Goal: Task Accomplishment & Management: Manage account settings

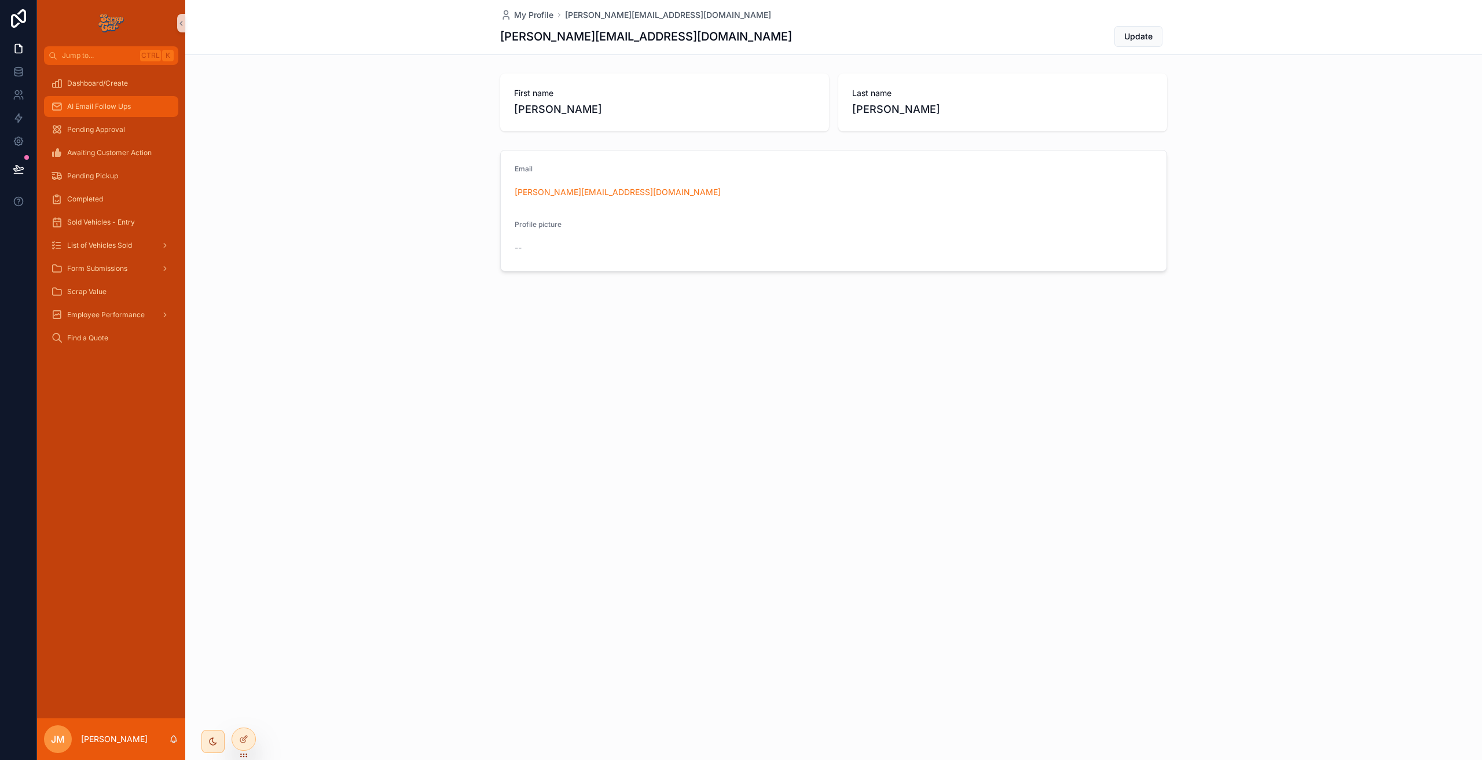
click at [87, 101] on div "AI Email Follow Ups" at bounding box center [111, 106] width 120 height 19
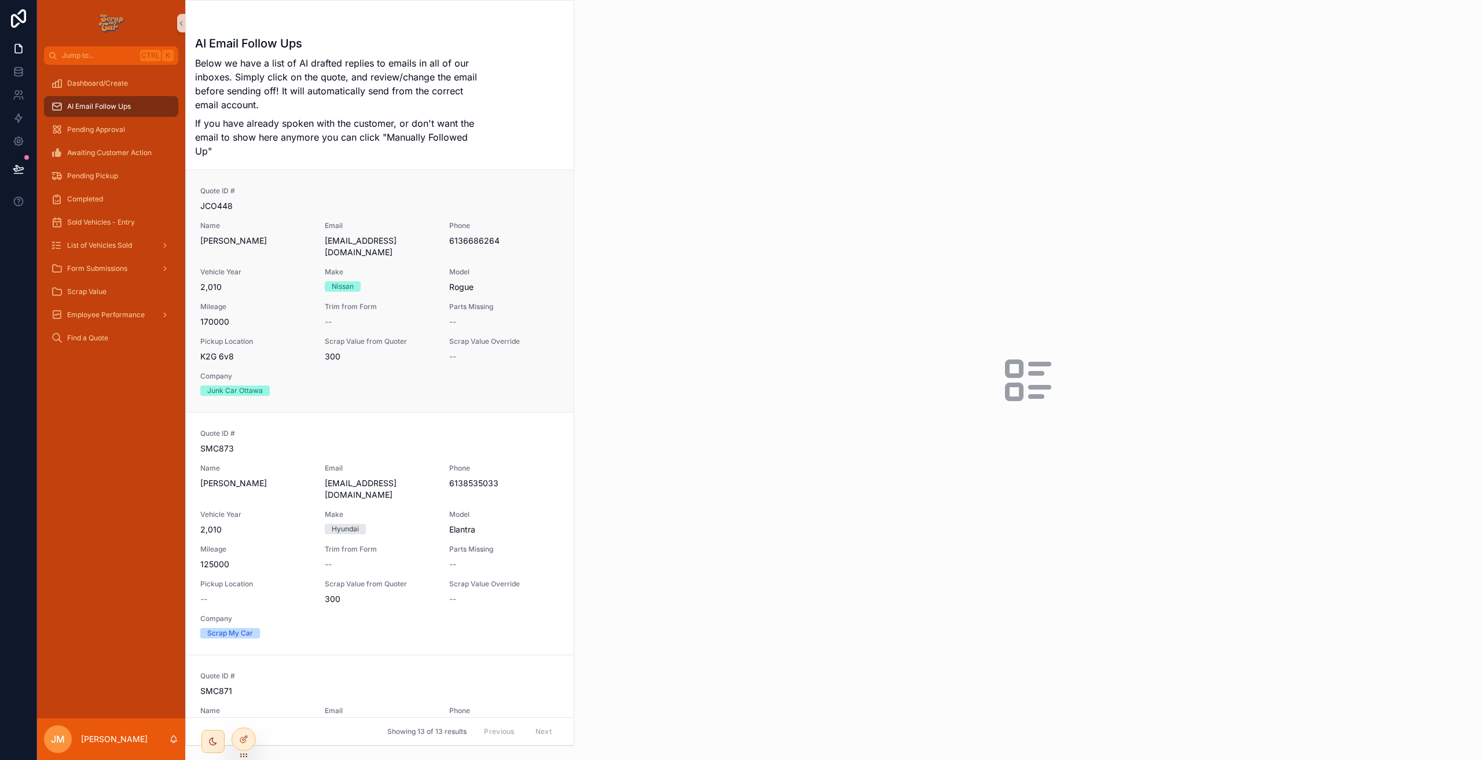
click at [238, 296] on div "Quote ID # JCO448 Name [PERSON_NAME] Email [EMAIL_ADDRESS][DOMAIN_NAME] Phone […" at bounding box center [379, 291] width 359 height 210
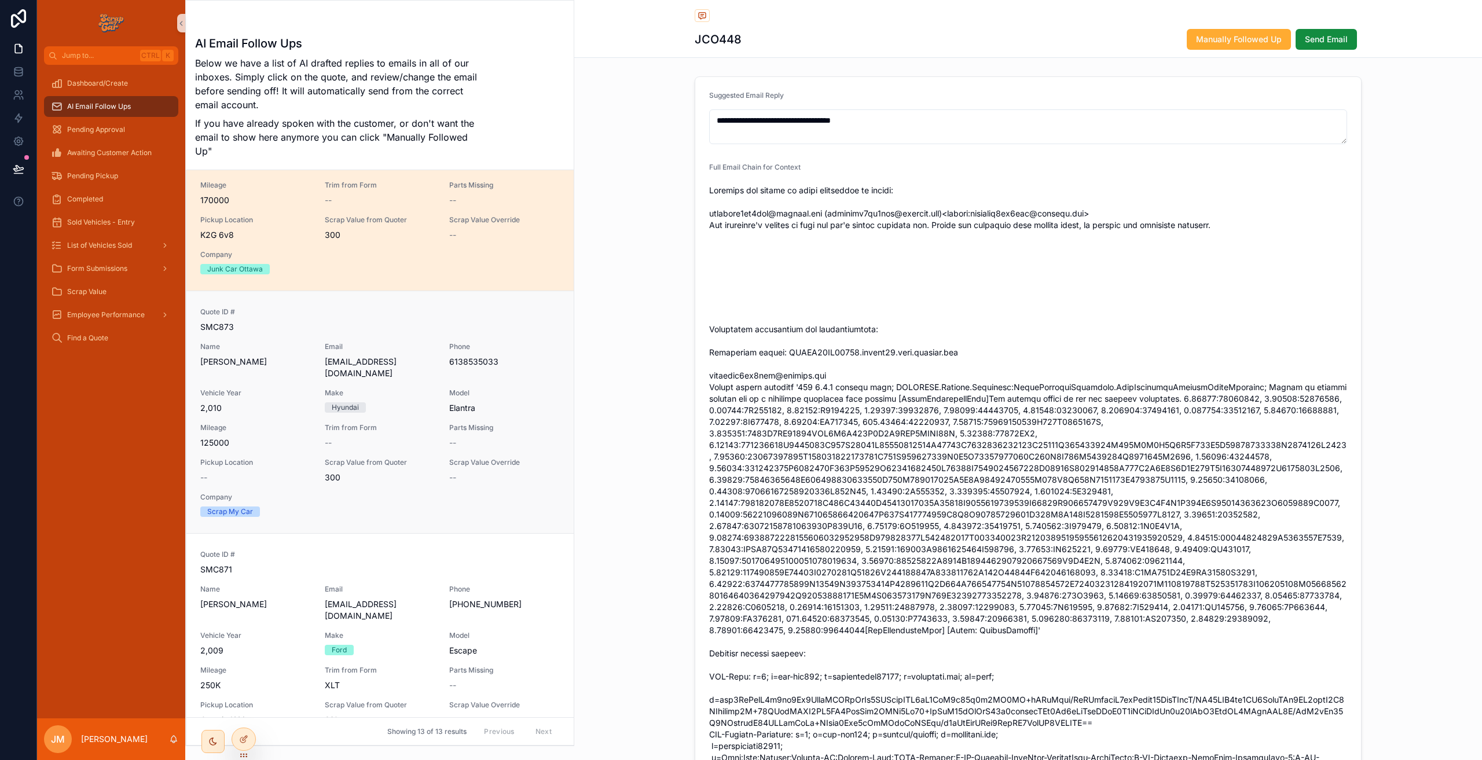
scroll to position [135, 0]
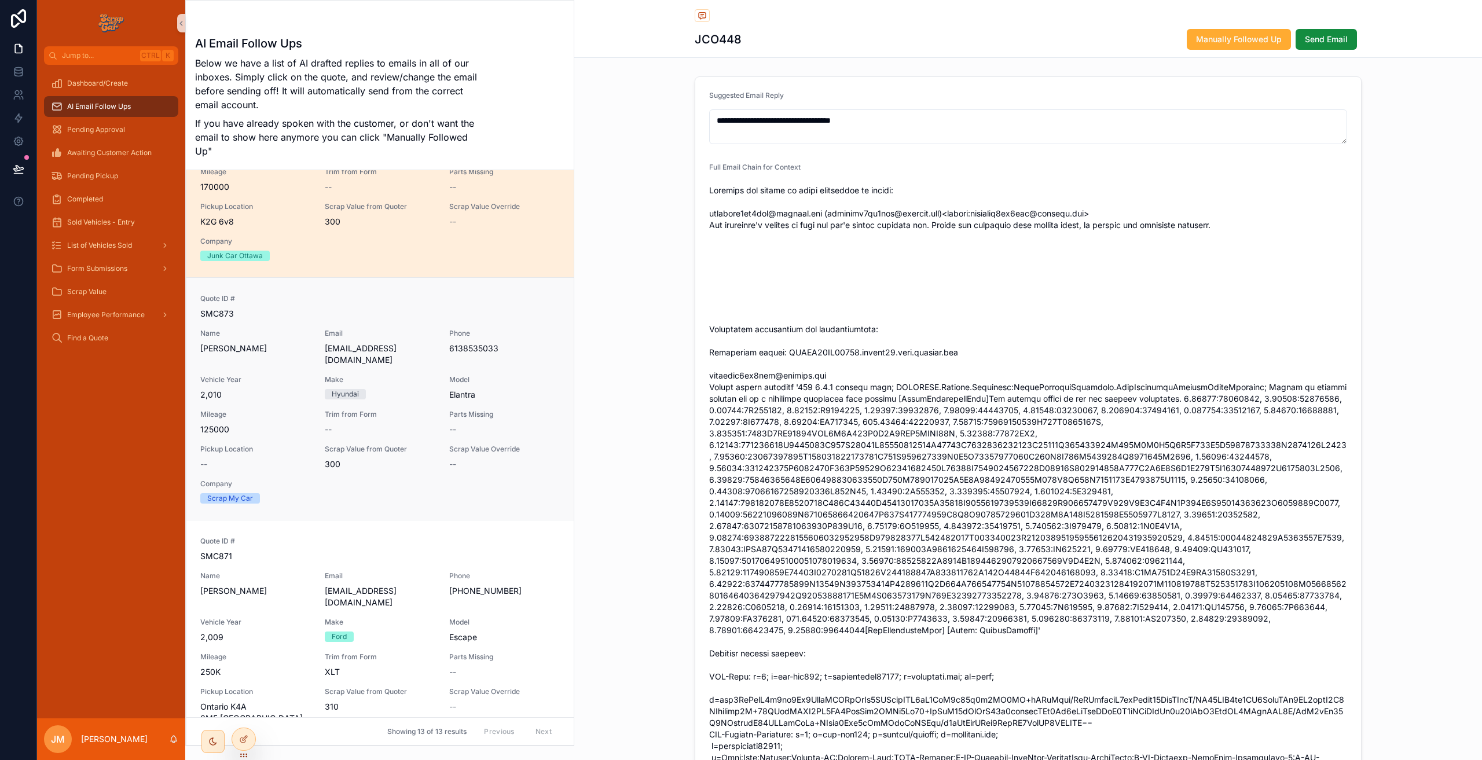
click at [288, 389] on span "2,010" at bounding box center [255, 395] width 111 height 12
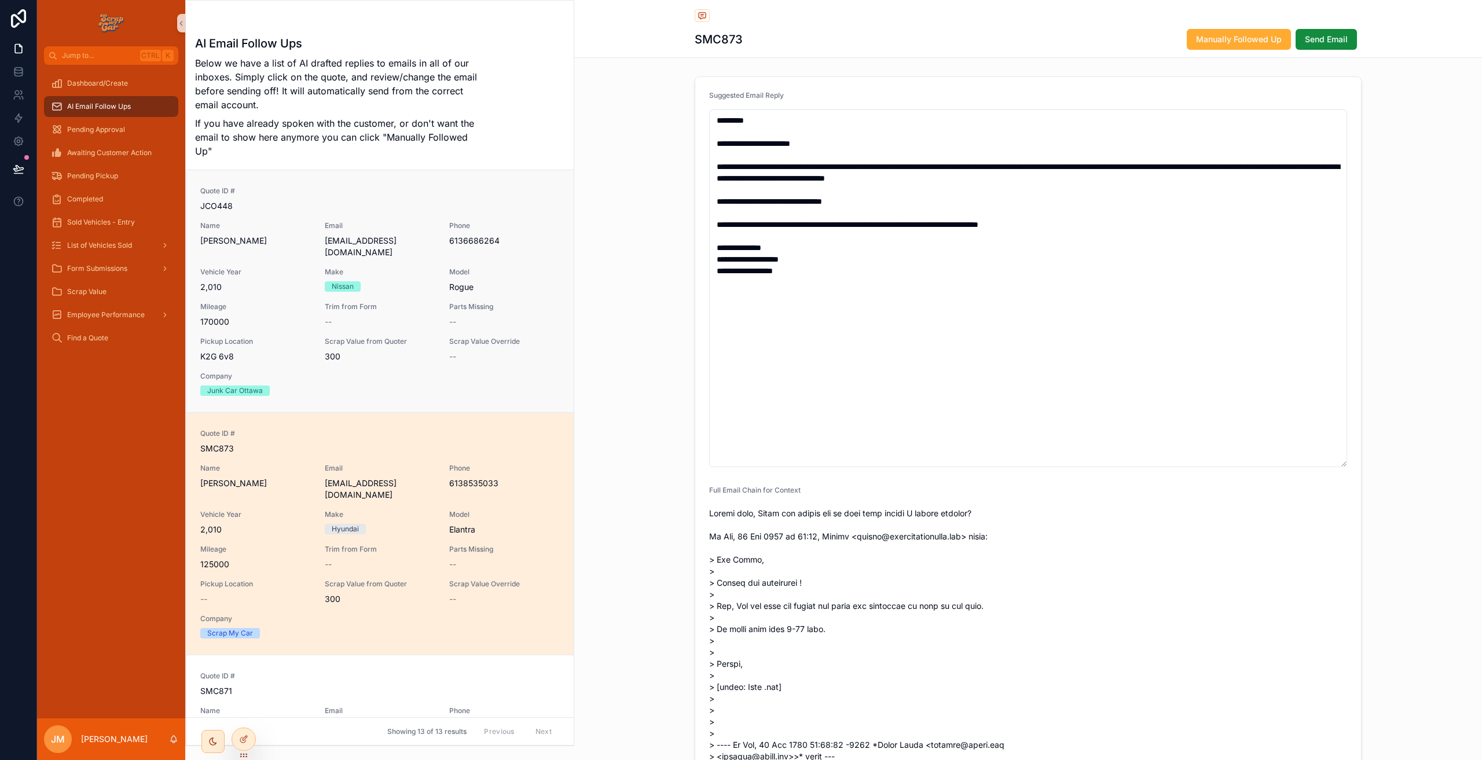
click at [298, 331] on div "Quote ID # JCO448 Name [PERSON_NAME] Email [EMAIL_ADDRESS][DOMAIN_NAME] Phone […" at bounding box center [379, 291] width 359 height 210
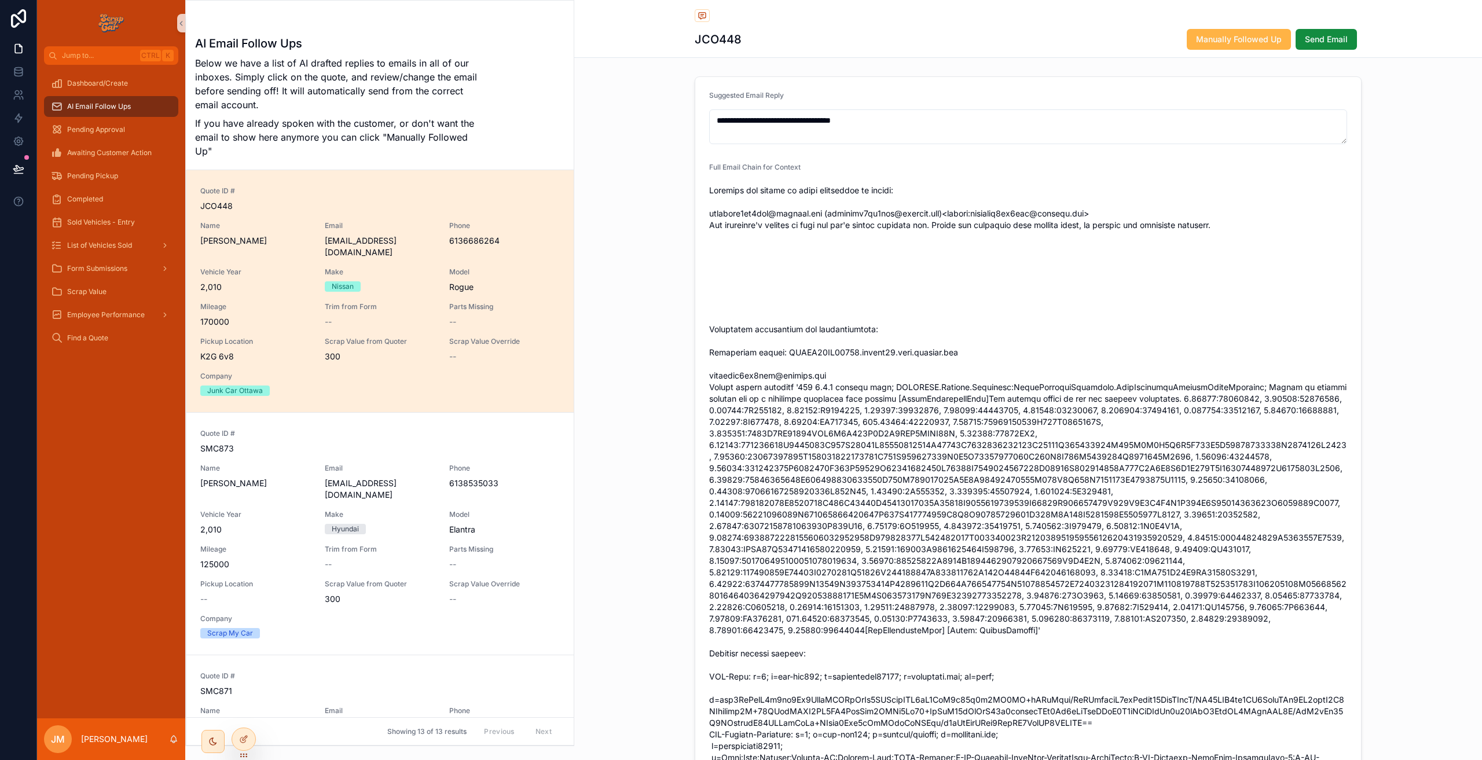
click at [1218, 41] on span "Manually Followed Up" at bounding box center [1239, 40] width 86 height 12
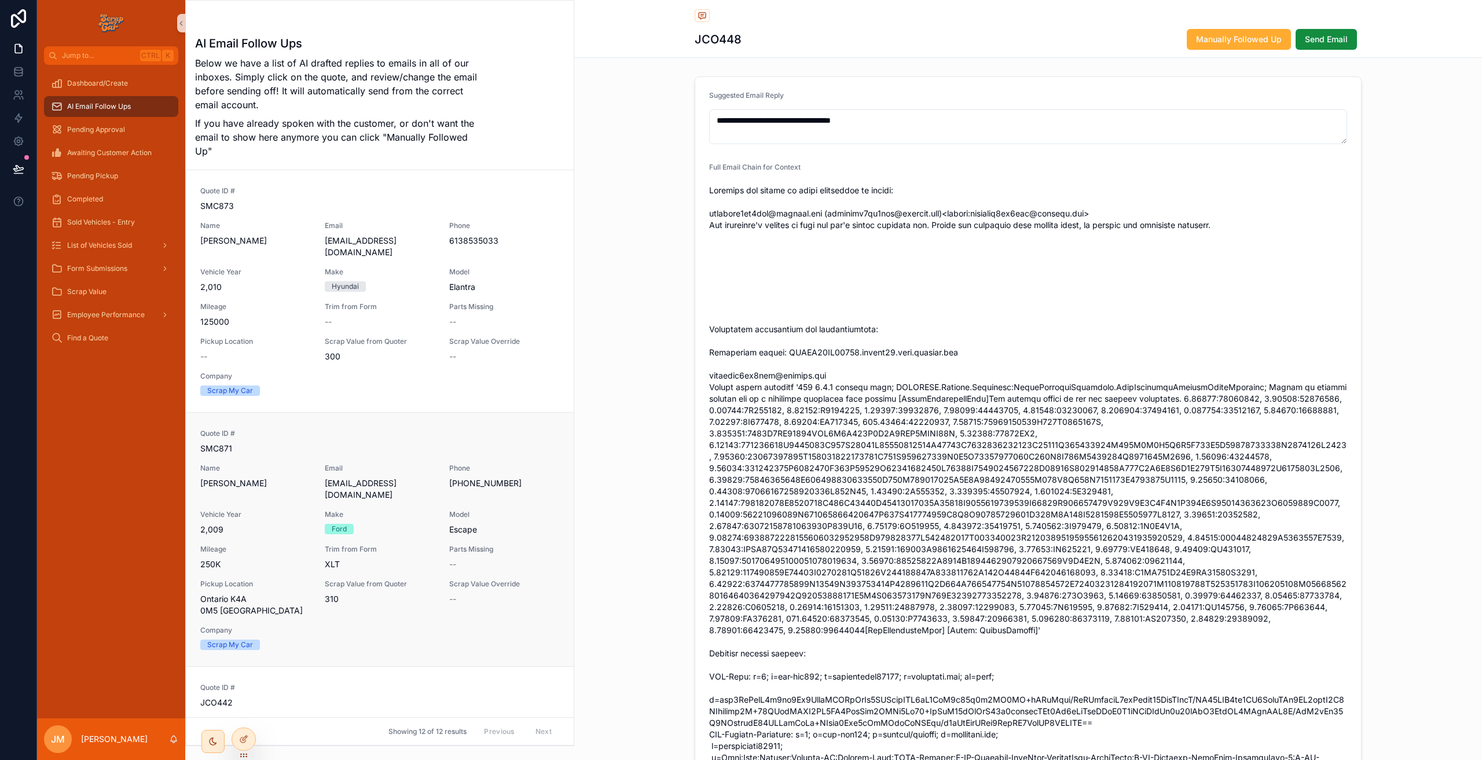
click at [232, 486] on div "Quote ID # SMC871 Name [PERSON_NAME] Email [EMAIL_ADDRESS][DOMAIN_NAME] Phone […" at bounding box center [379, 539] width 359 height 221
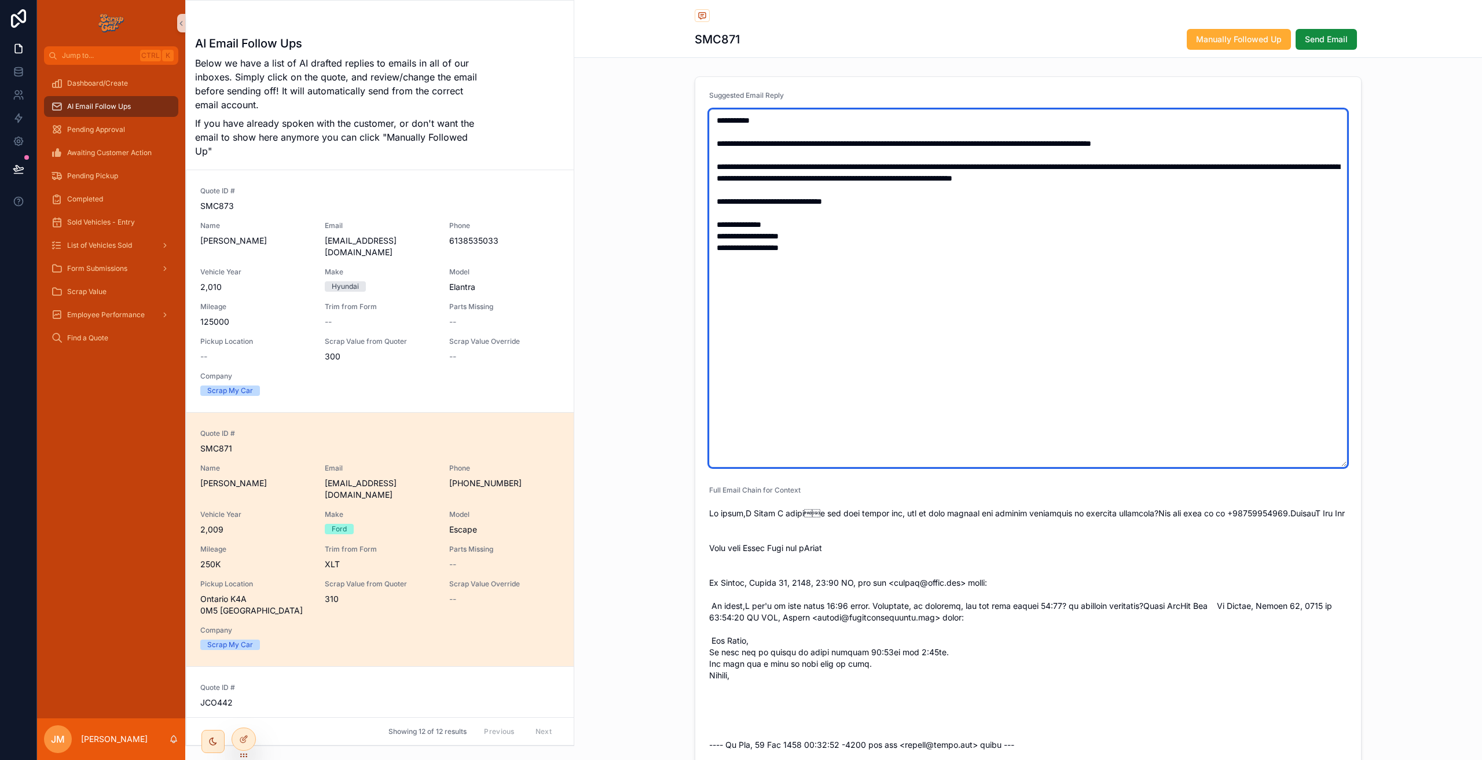
click at [827, 200] on textarea "**********" at bounding box center [1028, 288] width 638 height 358
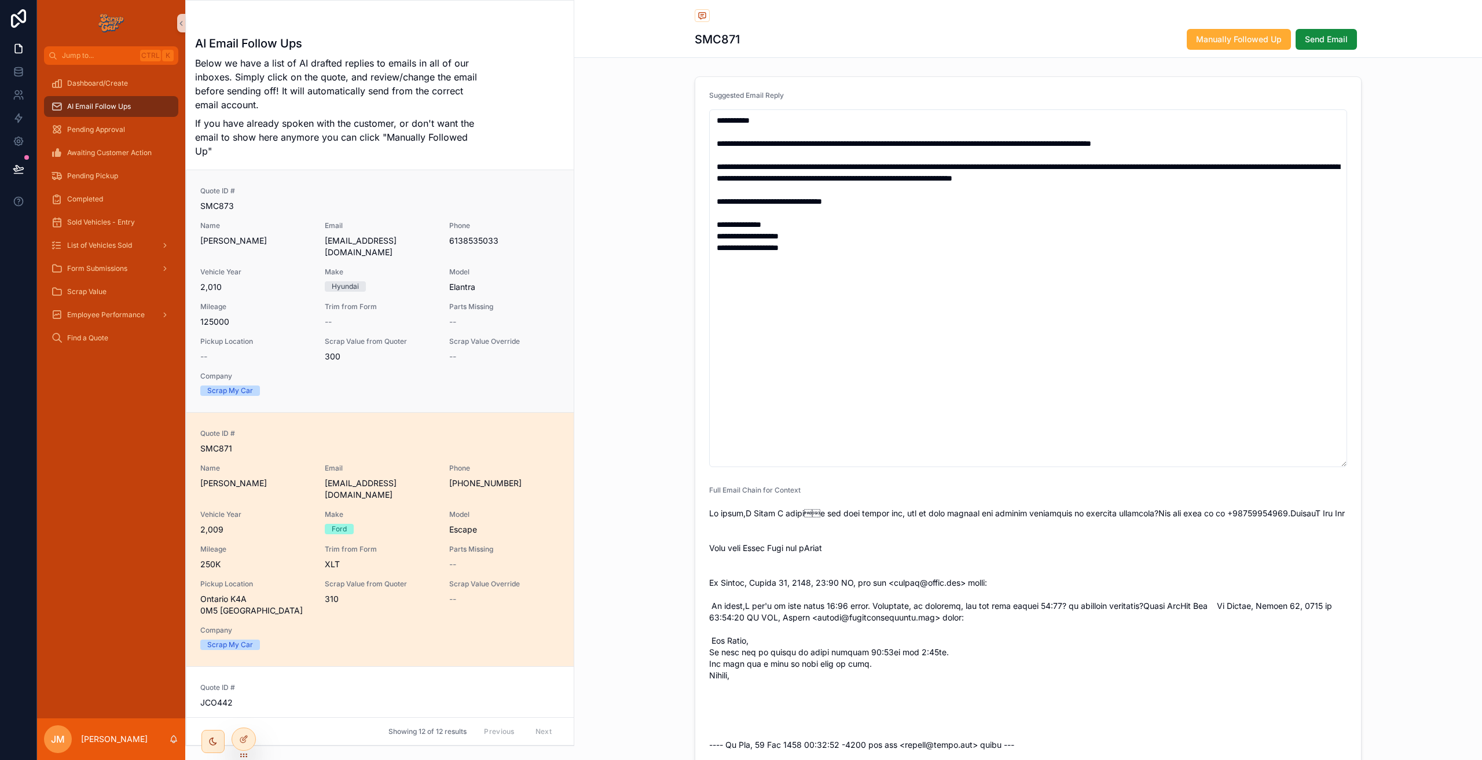
click at [336, 281] on div "Hyundai" at bounding box center [345, 286] width 27 height 10
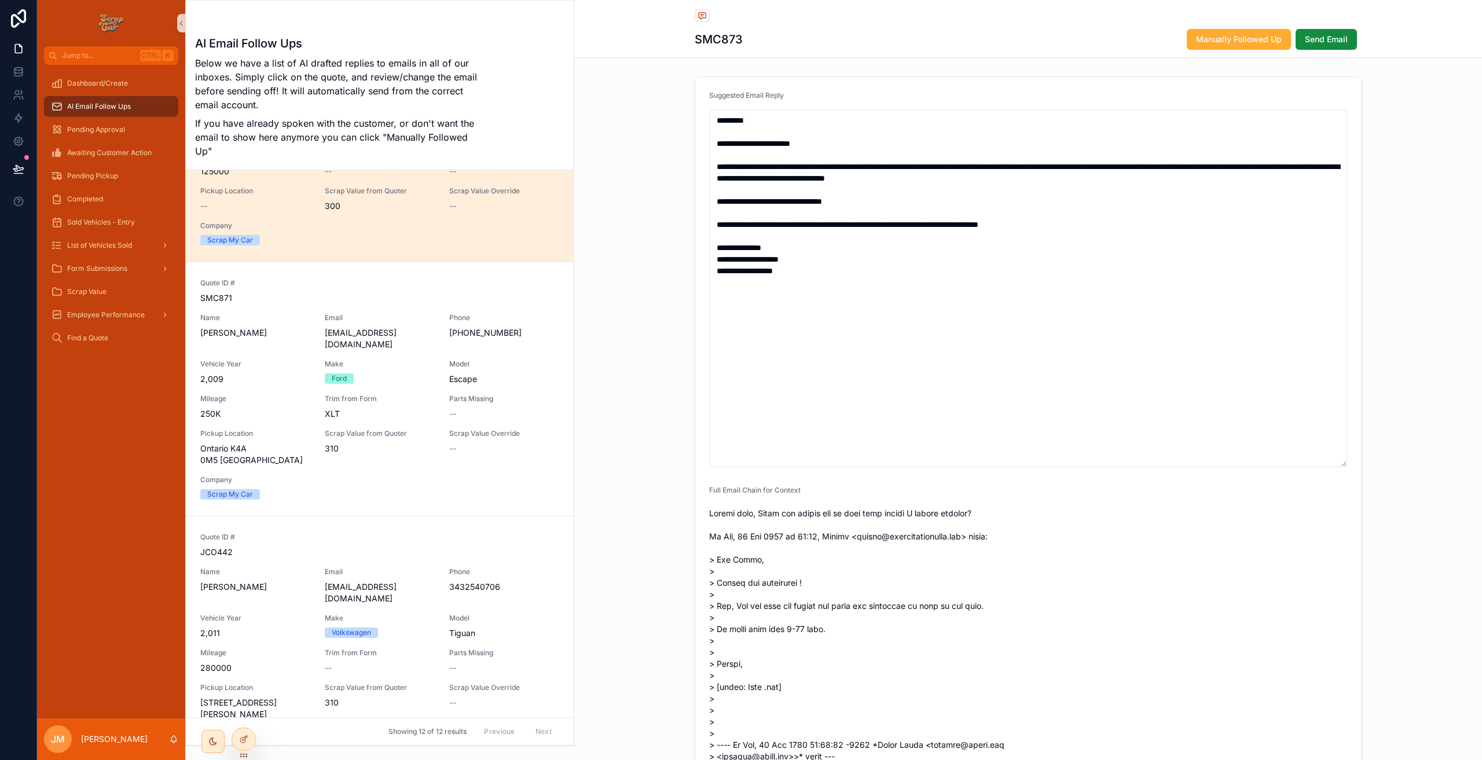
scroll to position [155, 0]
click at [390, 559] on div "Quote ID # JCO442 Name [PERSON_NAME] Email [EMAIL_ADDRESS][DOMAIN_NAME] Phone […" at bounding box center [379, 638] width 359 height 221
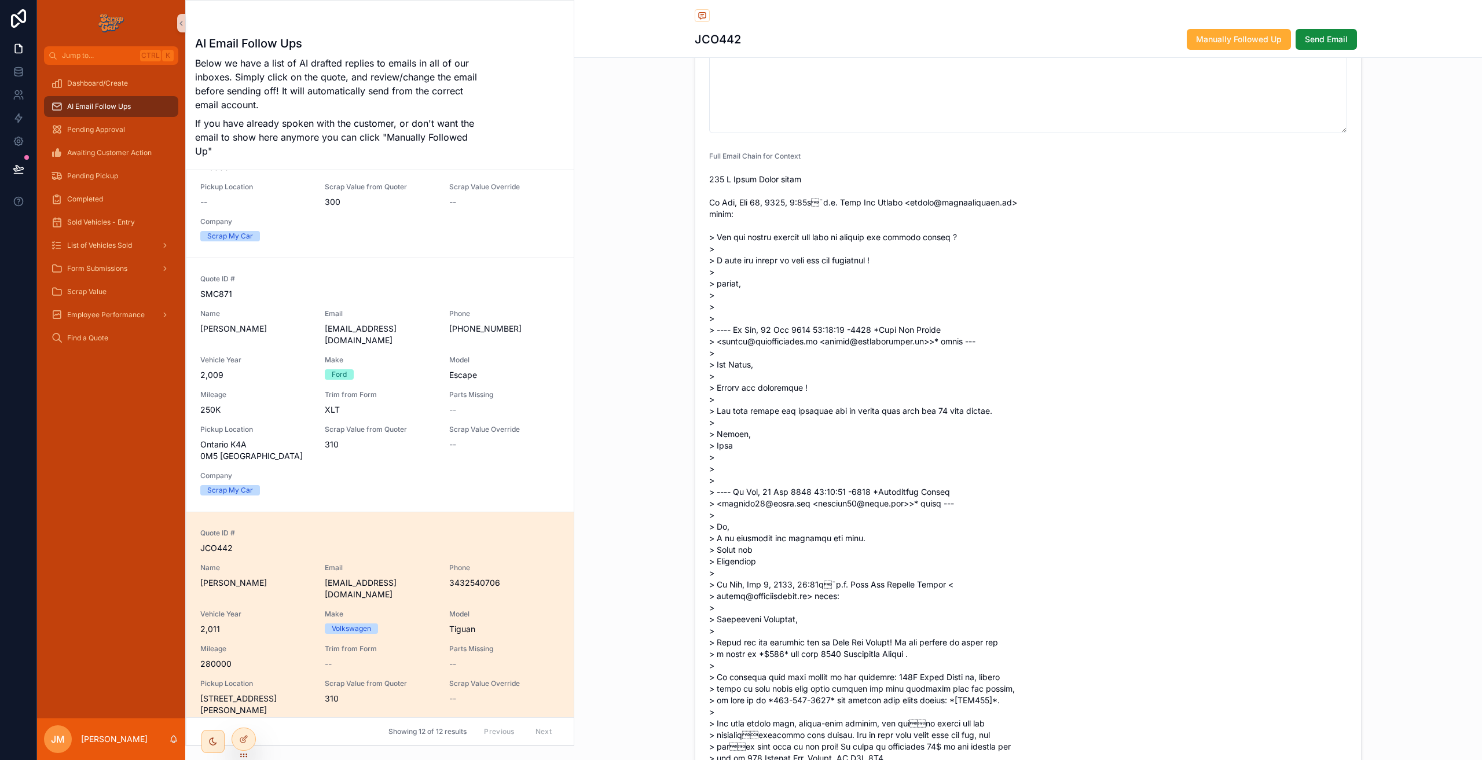
scroll to position [366, 0]
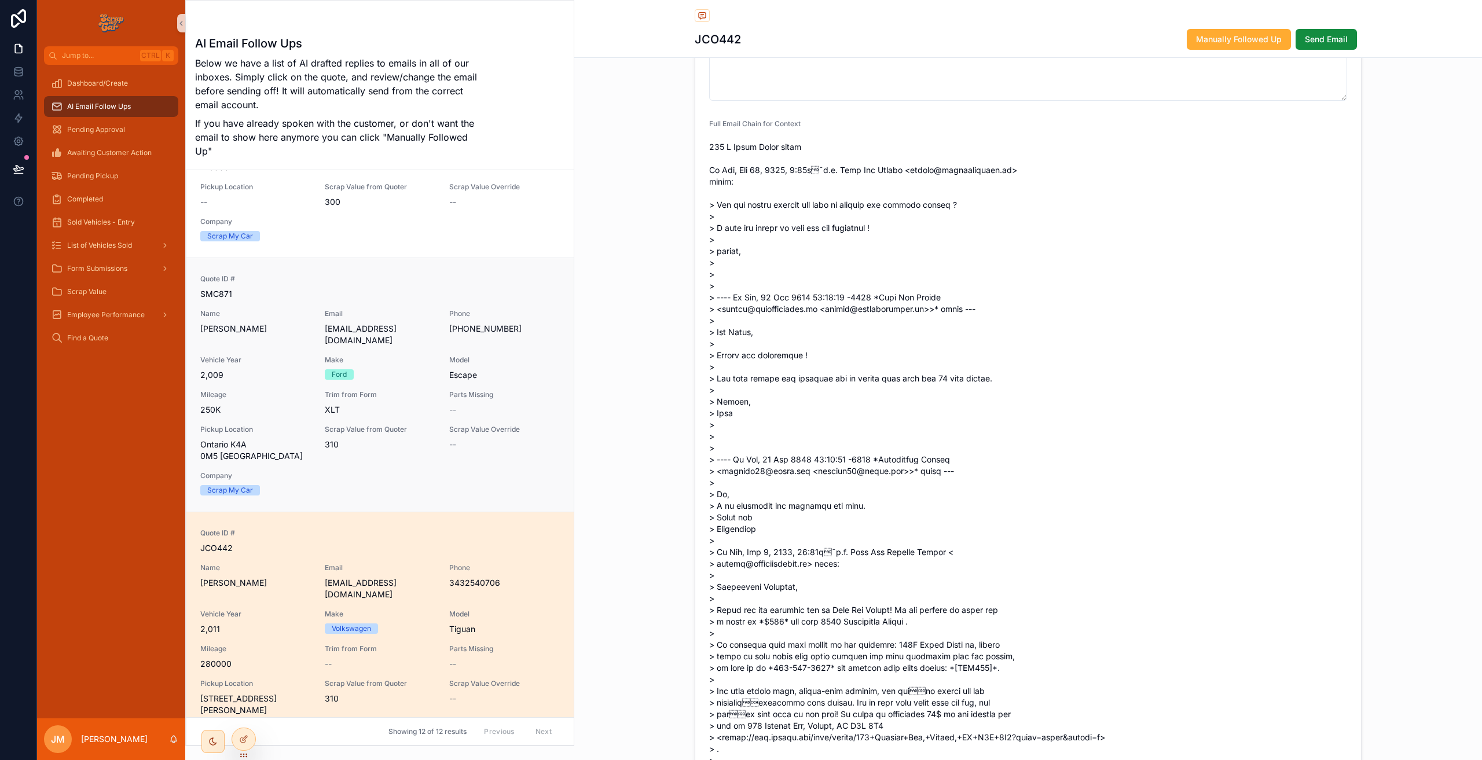
click at [395, 355] on div "Make Ford" at bounding box center [380, 367] width 111 height 24
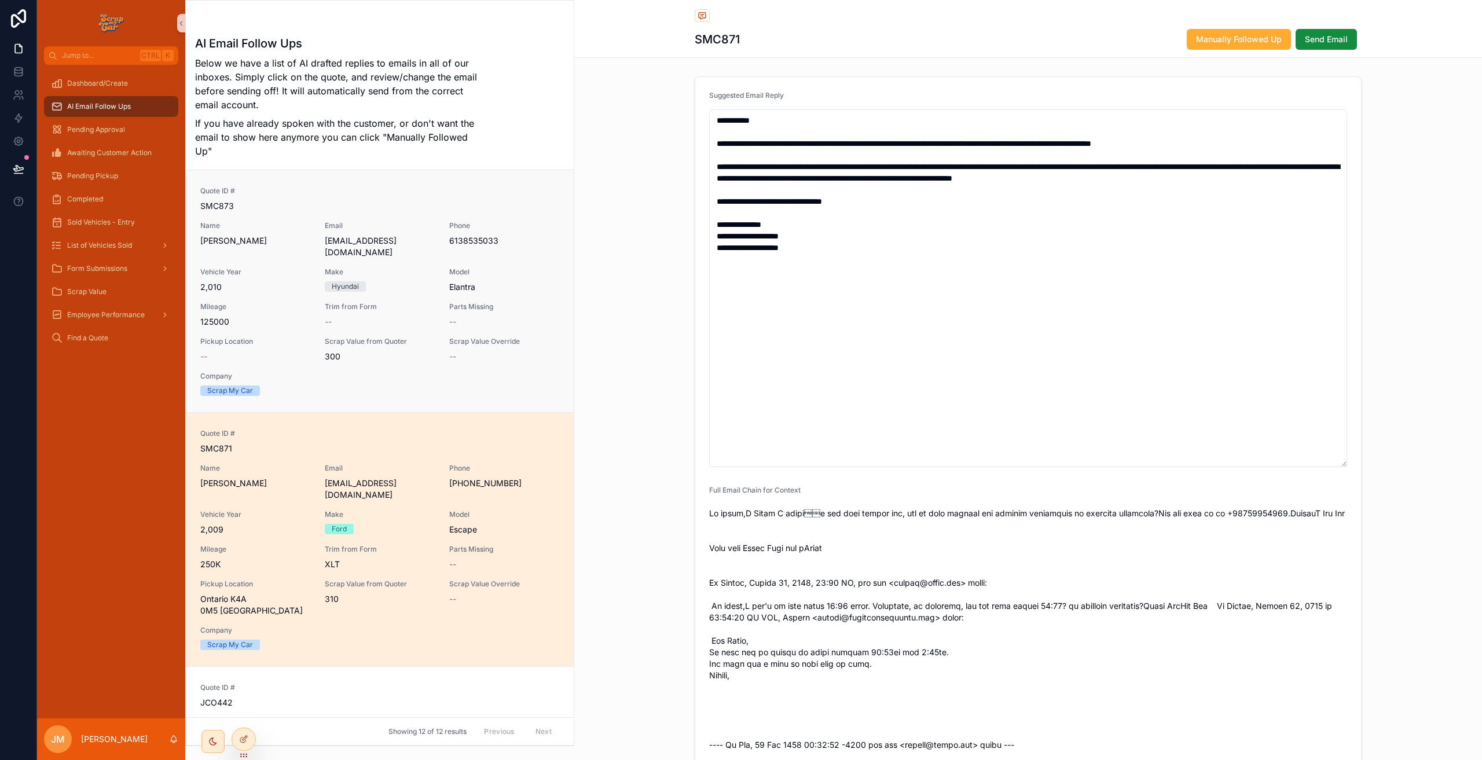
click at [394, 267] on span "Make" at bounding box center [380, 271] width 111 height 9
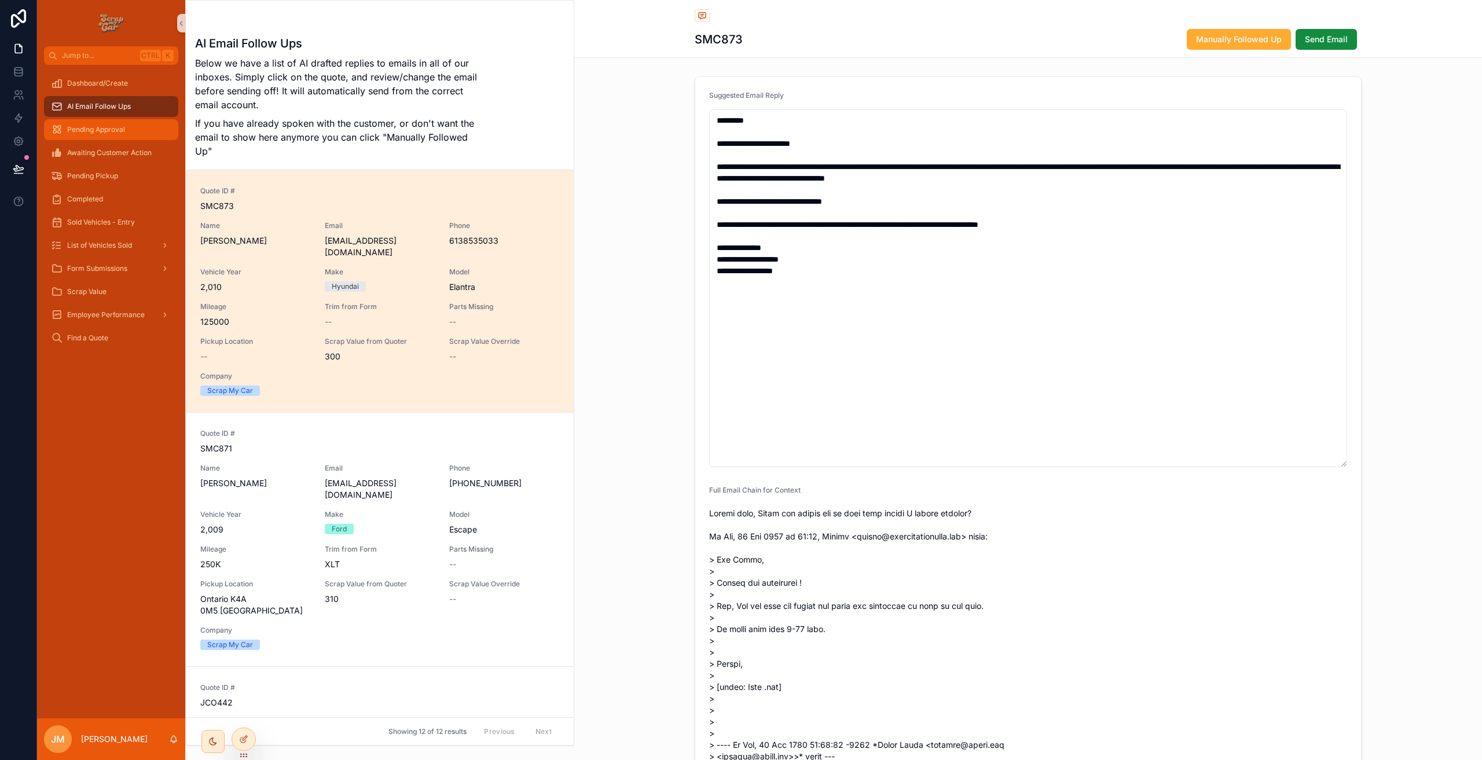
click at [101, 128] on span "Pending Approval" at bounding box center [96, 129] width 58 height 9
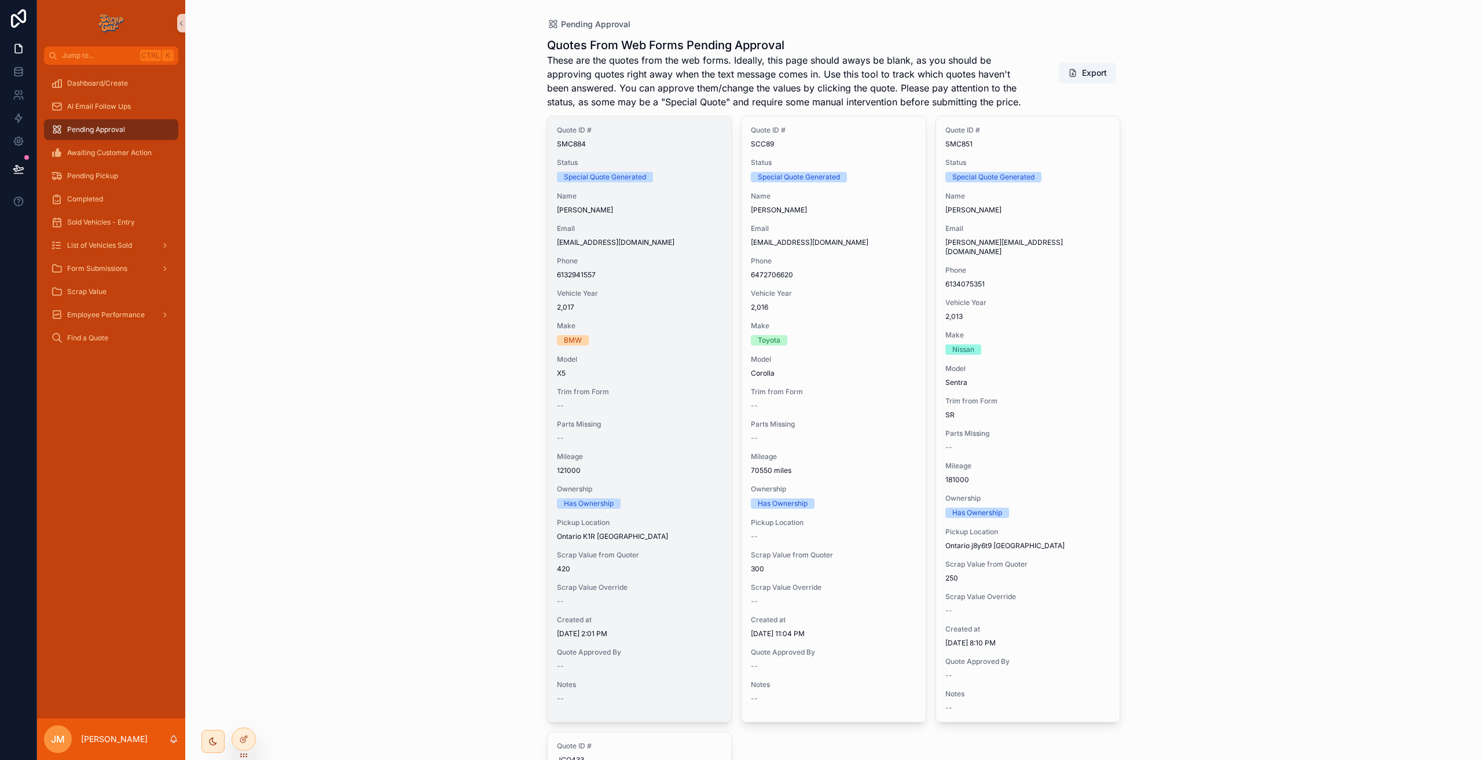
click at [680, 207] on span "[PERSON_NAME]" at bounding box center [640, 209] width 166 height 9
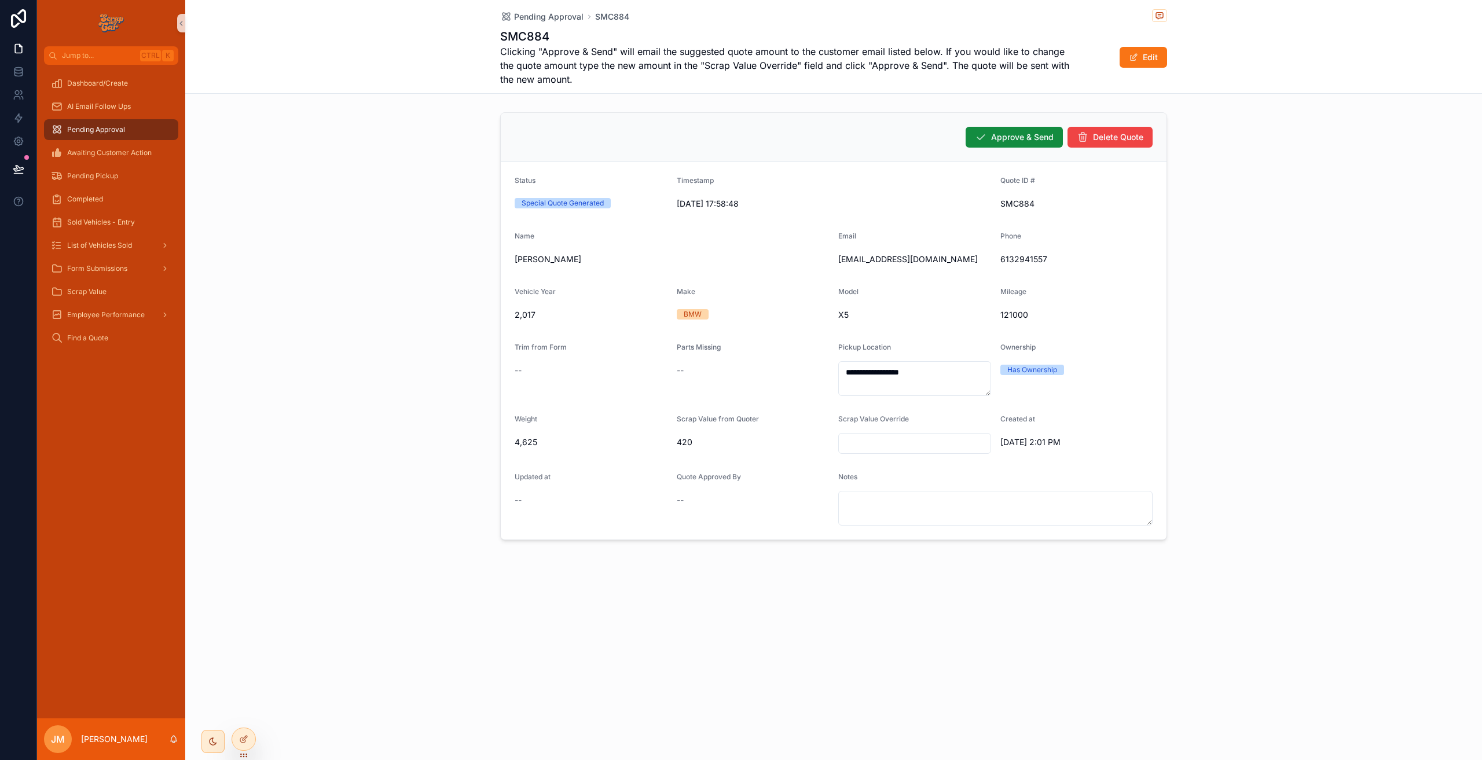
click at [905, 137] on div "Approve & Send Delete Quote" at bounding box center [834, 137] width 638 height 21
drag, startPoint x: 918, startPoint y: 260, endPoint x: 838, endPoint y: 256, distance: 80.6
click at [838, 256] on form "**********" at bounding box center [834, 350] width 666 height 377
